Goal: Obtain resource: Obtain resource

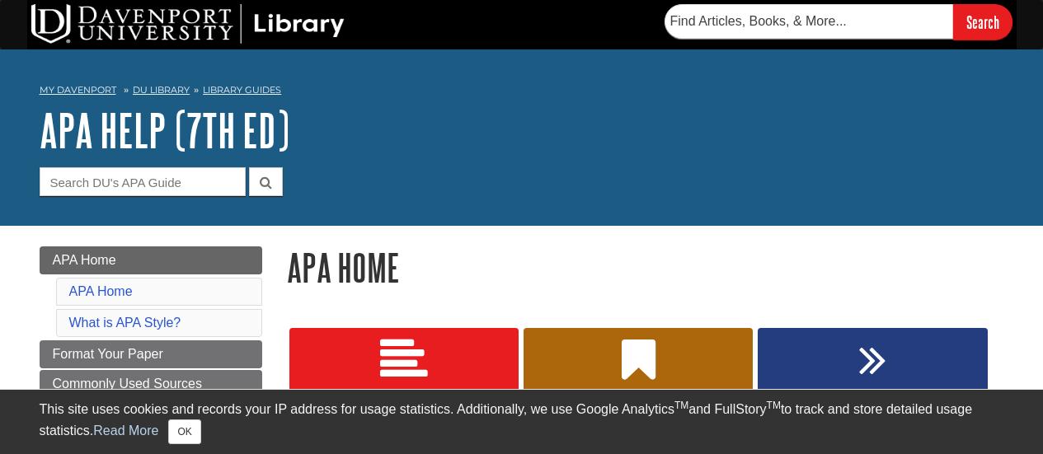
scroll to position [132, 0]
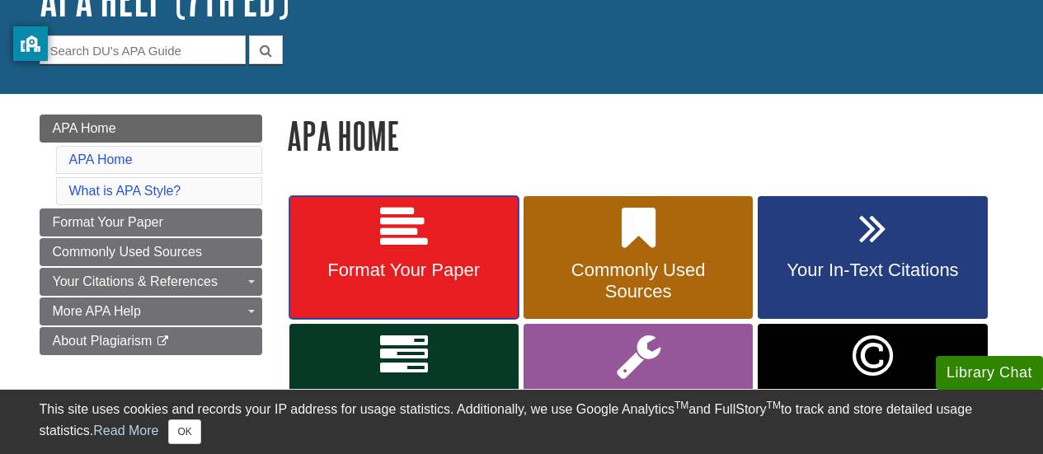
click at [451, 219] on link "Format Your Paper" at bounding box center [403, 258] width 229 height 124
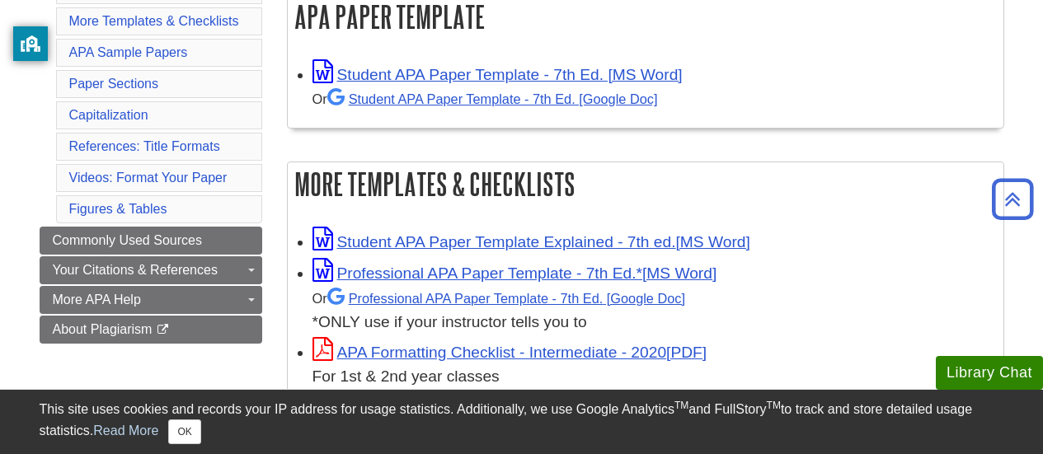
scroll to position [333, 0]
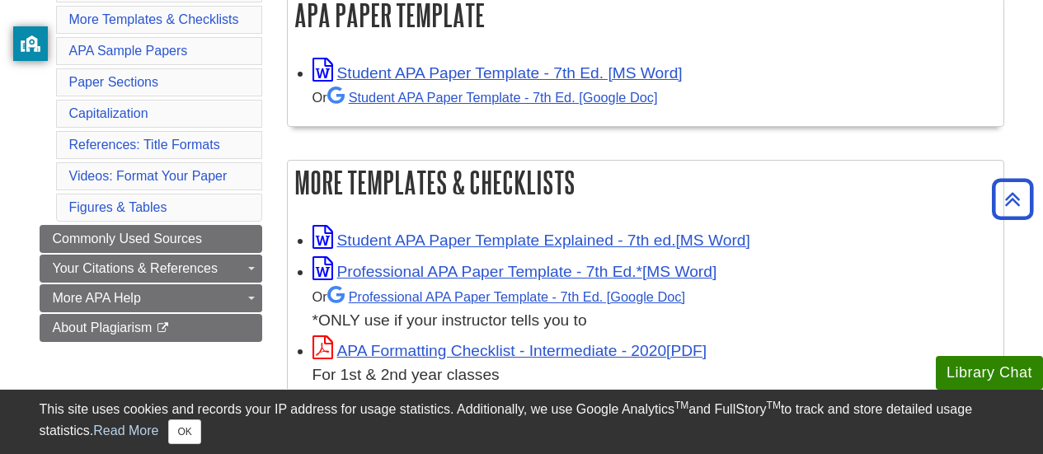
click at [435, 109] on div "Or Student APA Paper Template - 7th Ed. [Google Doc]" at bounding box center [654, 97] width 683 height 25
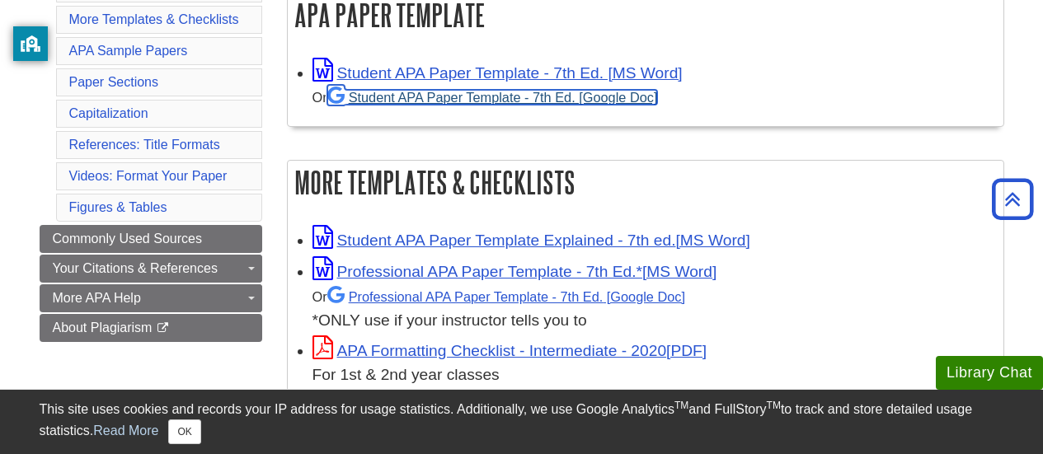
click at [427, 97] on link "Student APA Paper Template - 7th Ed. [Google Doc]" at bounding box center [492, 97] width 331 height 15
